Goal: Task Accomplishment & Management: Complete application form

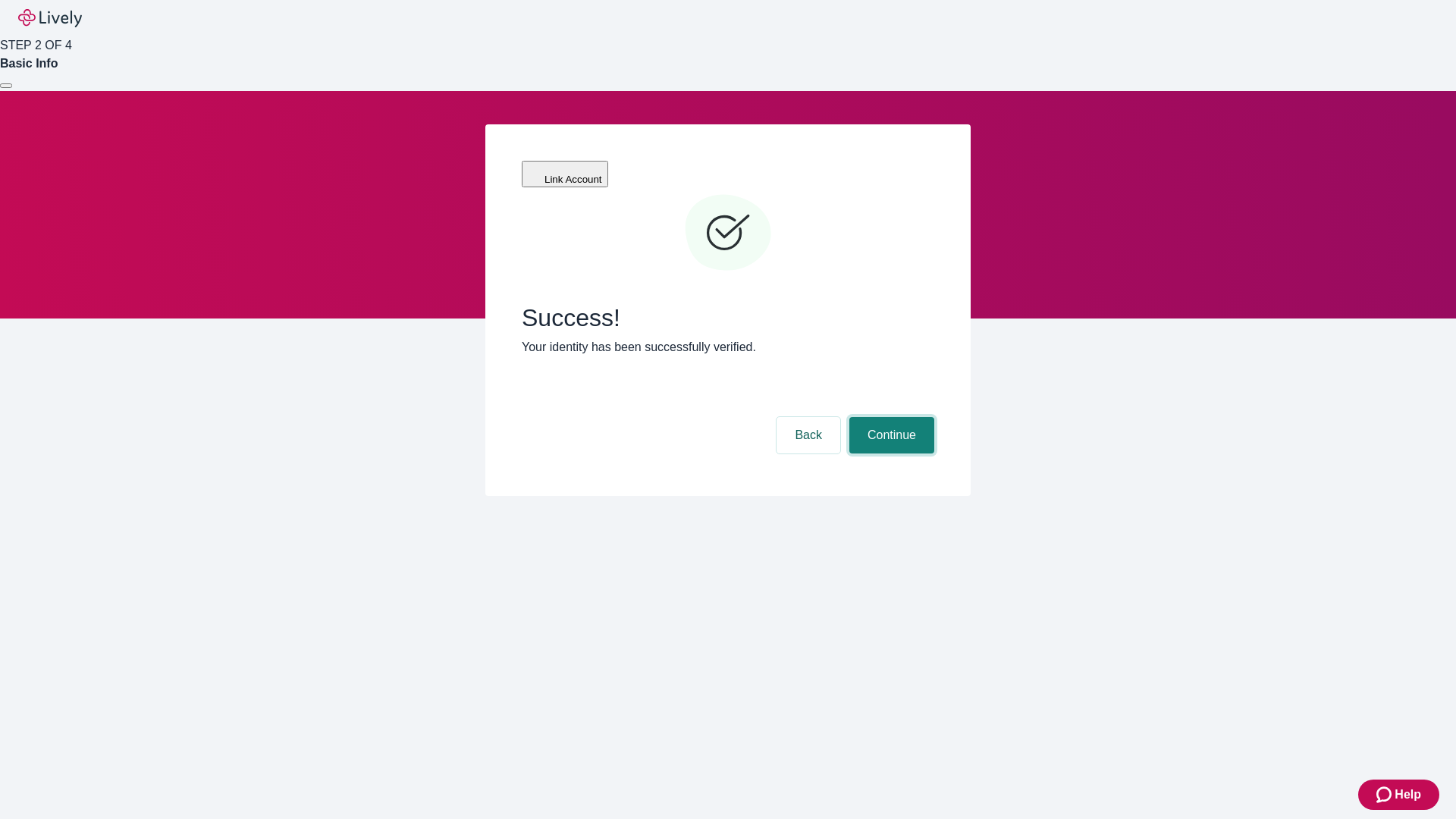
click at [889, 417] on button "Continue" at bounding box center [891, 435] width 85 height 37
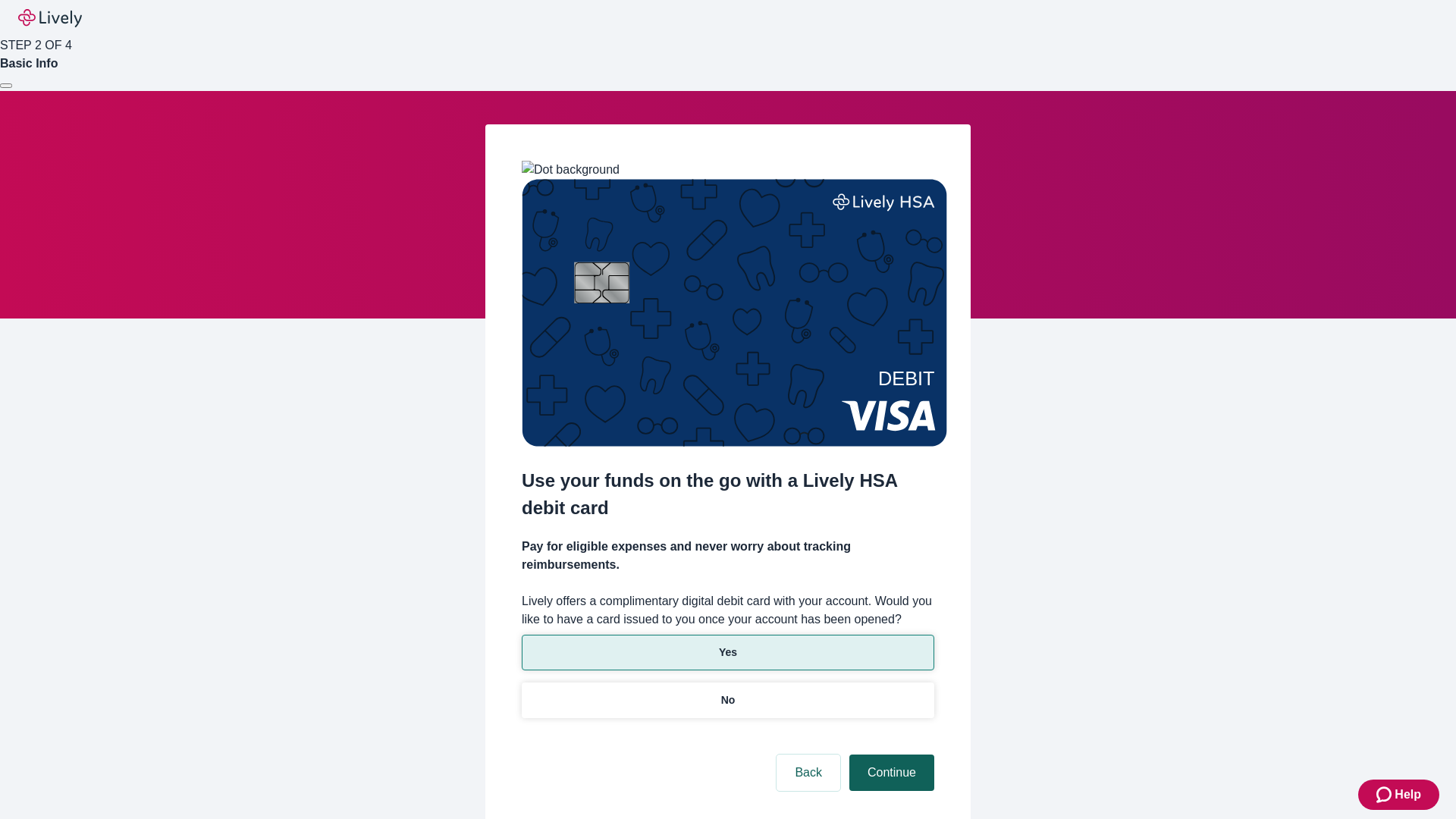
click at [727, 693] on p "No" at bounding box center [728, 700] width 15 height 16
click at [889, 754] on button "Continue" at bounding box center [891, 773] width 85 height 37
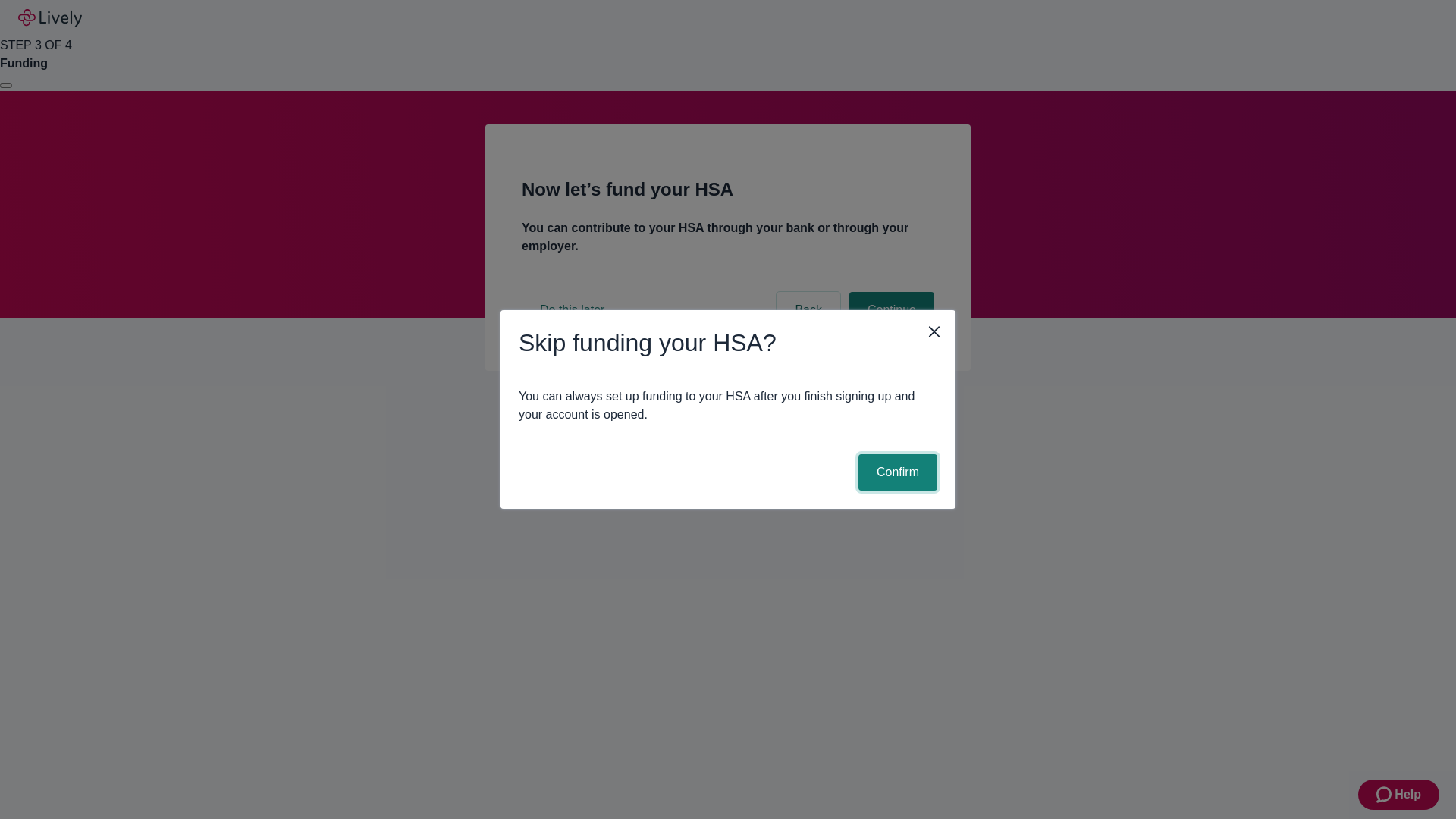
click at [895, 473] on button "Confirm" at bounding box center [897, 473] width 78 height 37
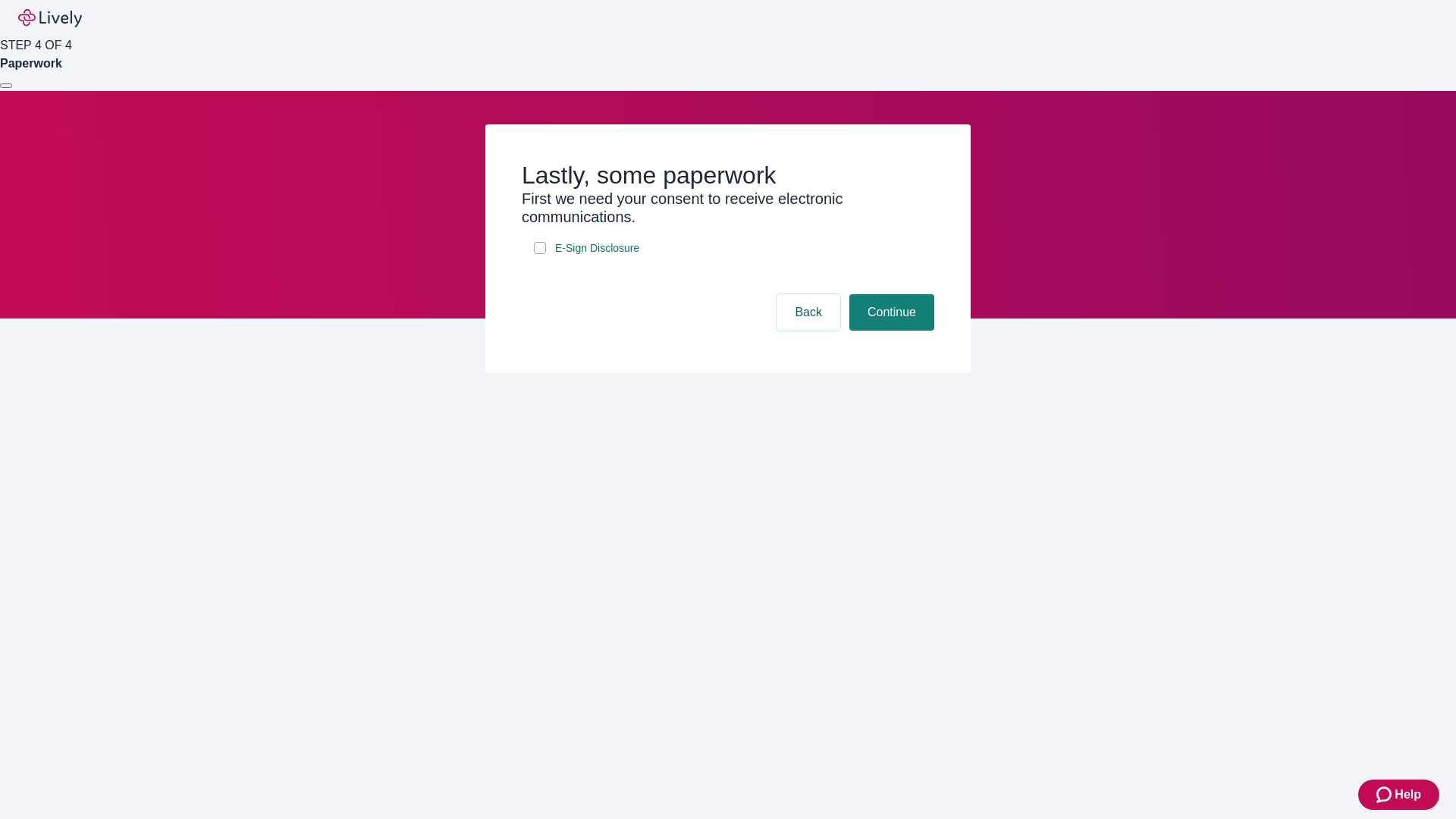
click at [540, 254] on input "E-Sign Disclosure" at bounding box center [540, 248] width 12 height 12
checkbox input "true"
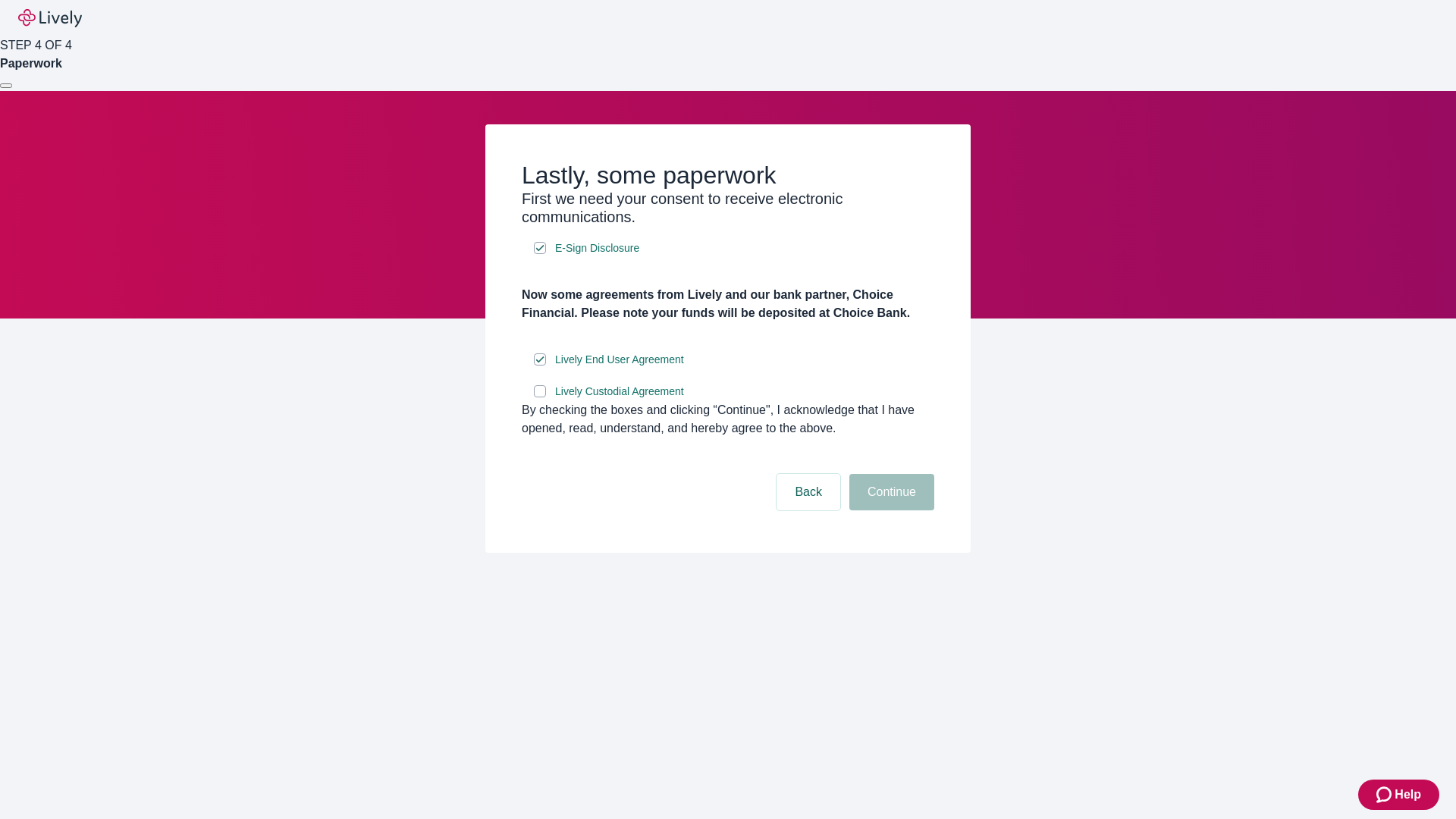
click at [540, 398] on input "Lively Custodial Agreement" at bounding box center [540, 392] width 12 height 12
checkbox input "true"
click at [889, 510] on button "Continue" at bounding box center [891, 492] width 85 height 37
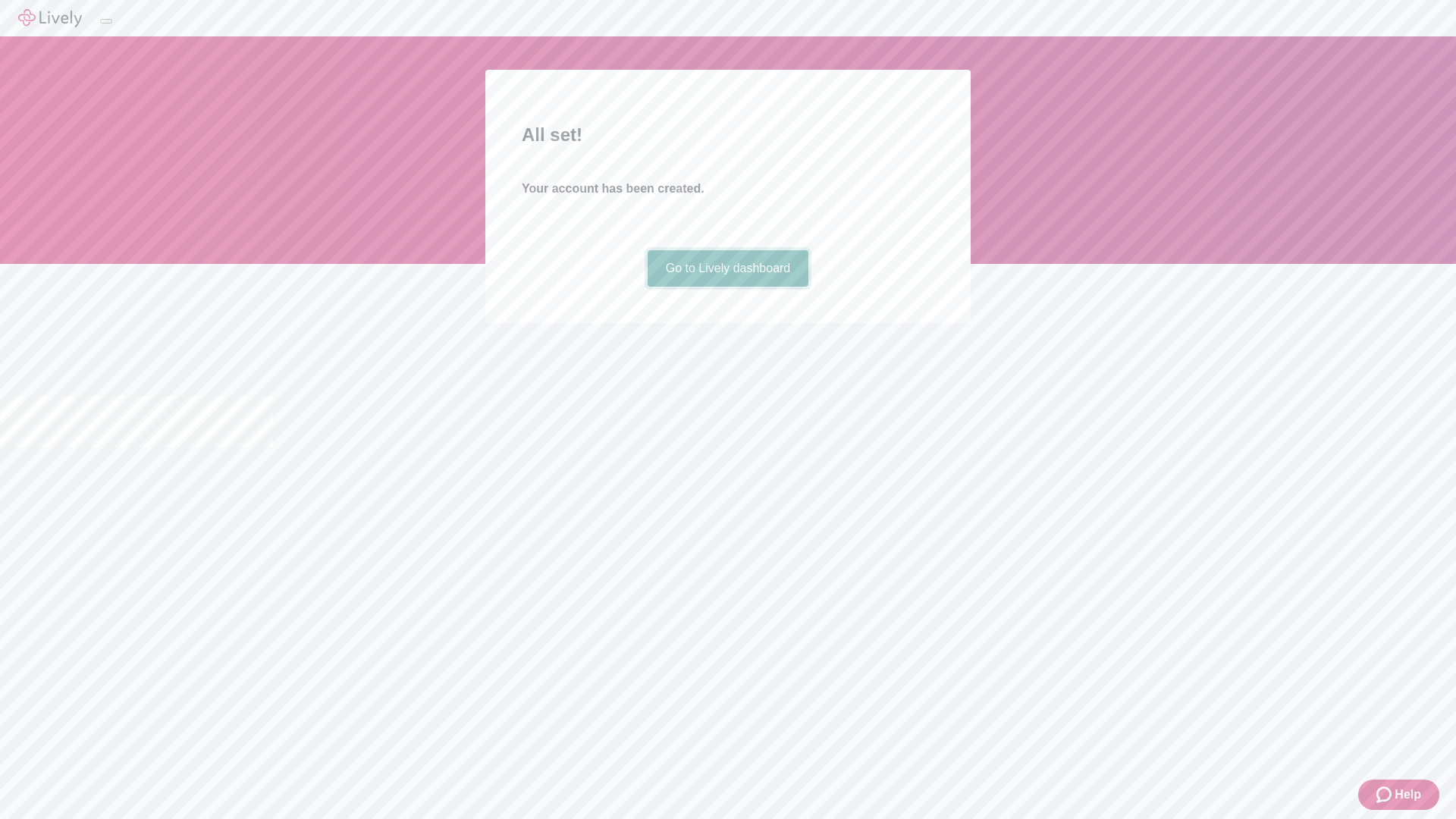
click at [727, 287] on link "Go to Lively dashboard" at bounding box center [728, 269] width 161 height 37
